Goal: Navigation & Orientation: Understand site structure

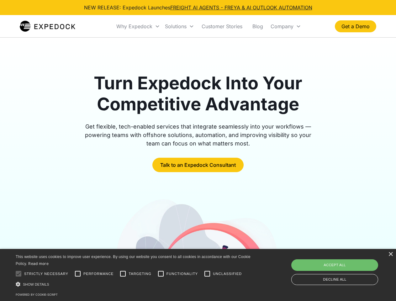
click at [138, 26] on div "Why Expedock" at bounding box center [134, 26] width 36 height 6
click at [179, 26] on div "Solutions" at bounding box center [176, 26] width 22 height 6
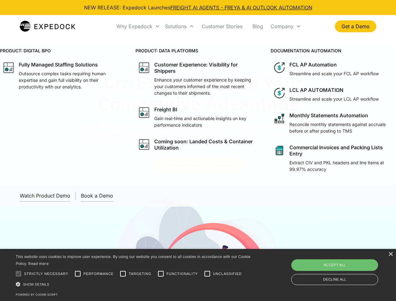
click at [286, 26] on div "Company" at bounding box center [282, 26] width 23 height 6
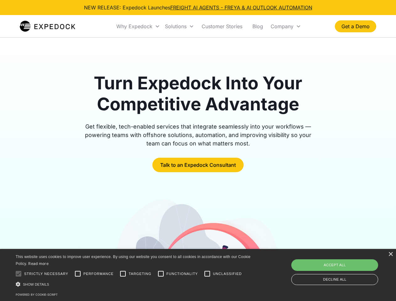
click at [19, 274] on div at bounding box center [18, 274] width 13 height 13
click at [78, 274] on input "Performance" at bounding box center [78, 274] width 13 height 13
checkbox input "true"
click at [123, 274] on input "Targeting" at bounding box center [123, 274] width 13 height 13
checkbox input "true"
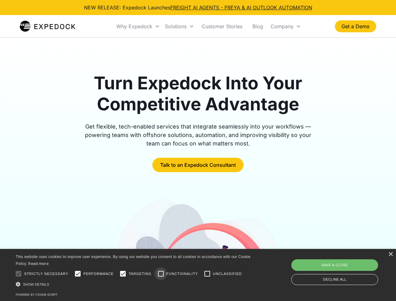
click at [161, 274] on input "Functionality" at bounding box center [161, 274] width 13 height 13
checkbox input "true"
click at [207, 274] on input "Unclassified" at bounding box center [207, 274] width 13 height 13
checkbox input "true"
click at [134, 284] on div "Show details Hide details" at bounding box center [134, 284] width 237 height 7
